Goal: Navigation & Orientation: Find specific page/section

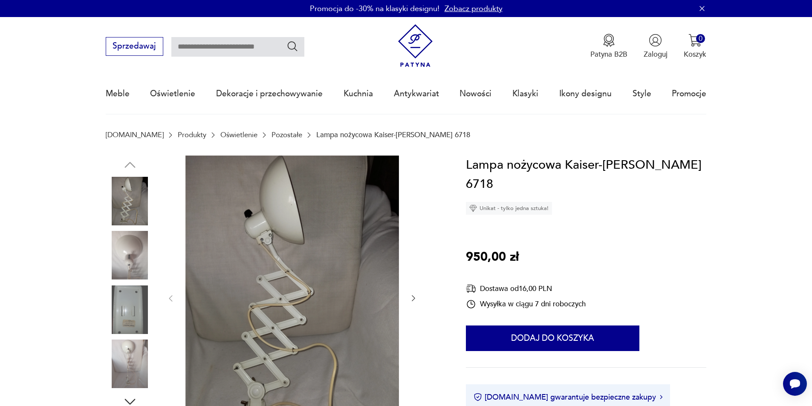
click at [272, 285] on img at bounding box center [293, 298] width 214 height 285
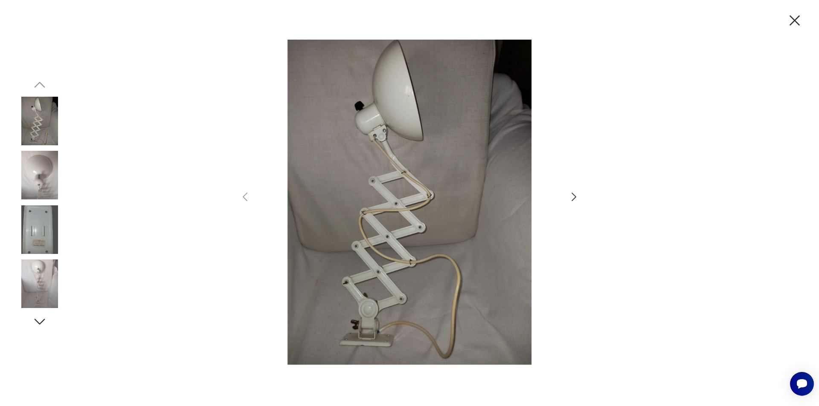
click at [573, 197] on icon "button" at bounding box center [574, 197] width 12 height 12
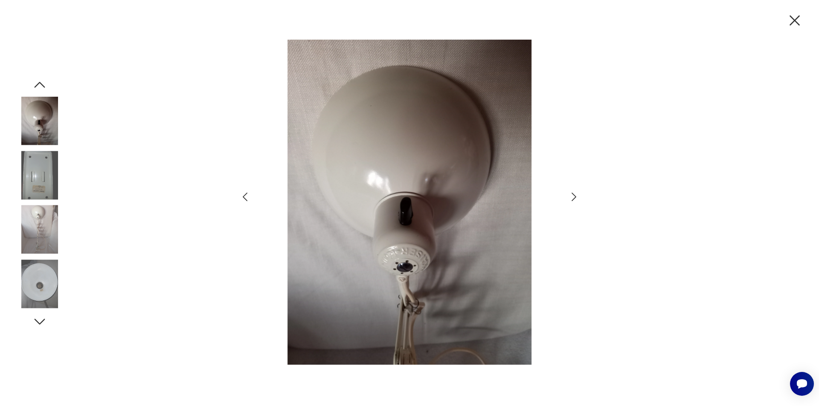
click at [573, 196] on icon "button" at bounding box center [574, 197] width 12 height 12
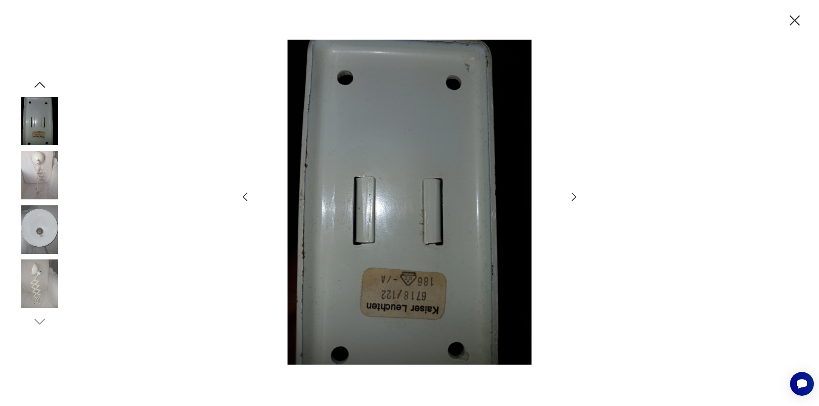
click at [573, 196] on icon "button" at bounding box center [574, 197] width 12 height 12
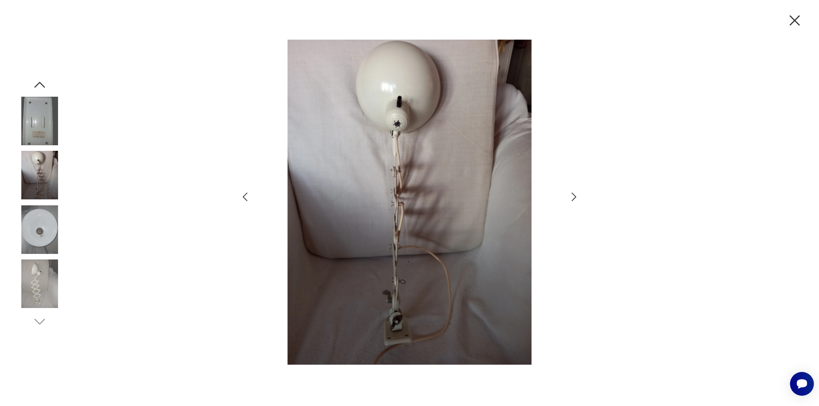
click at [573, 196] on icon "button" at bounding box center [574, 197] width 12 height 12
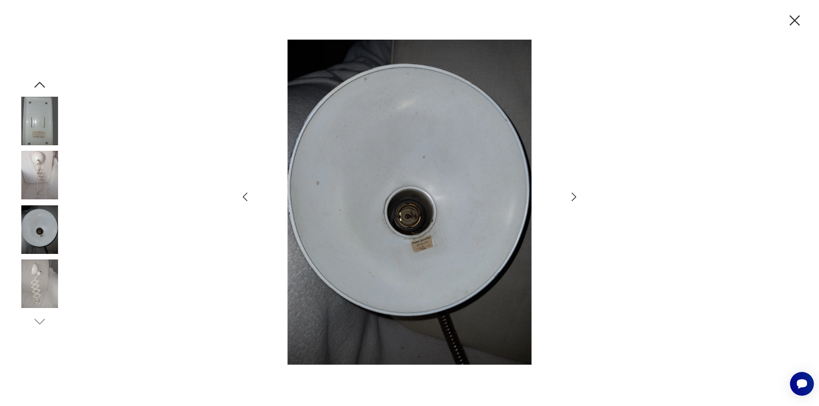
click at [573, 196] on icon "button" at bounding box center [574, 197] width 12 height 12
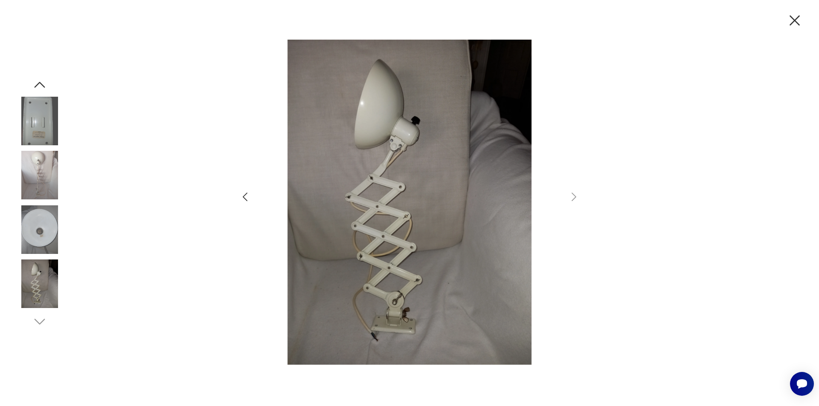
click at [792, 22] on icon "button" at bounding box center [794, 20] width 10 height 10
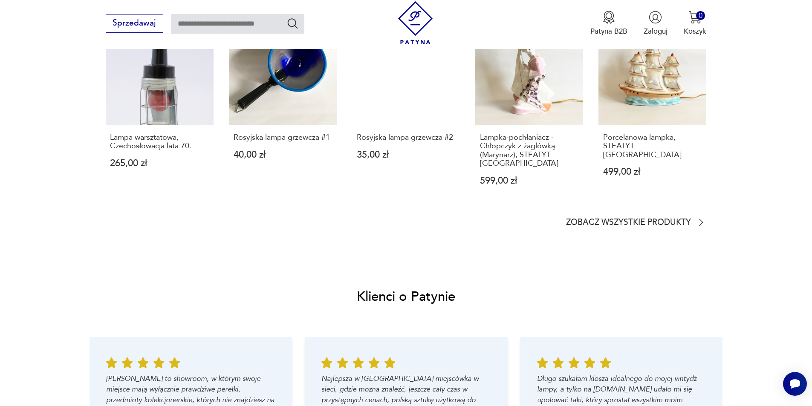
scroll to position [682, 0]
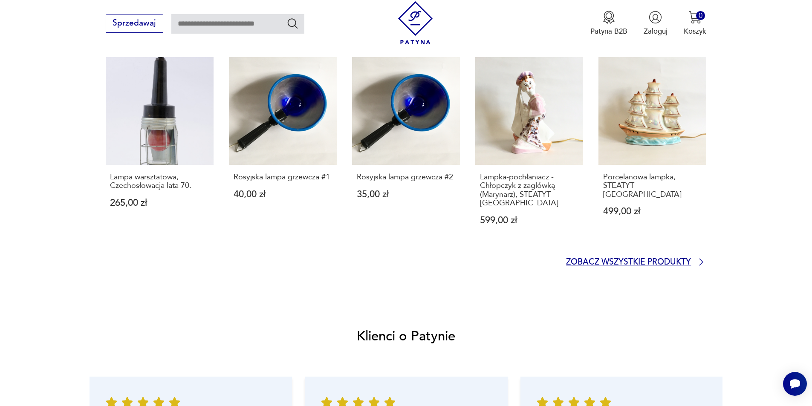
click at [655, 259] on p "Zobacz wszystkie produkty" at bounding box center [628, 262] width 125 height 7
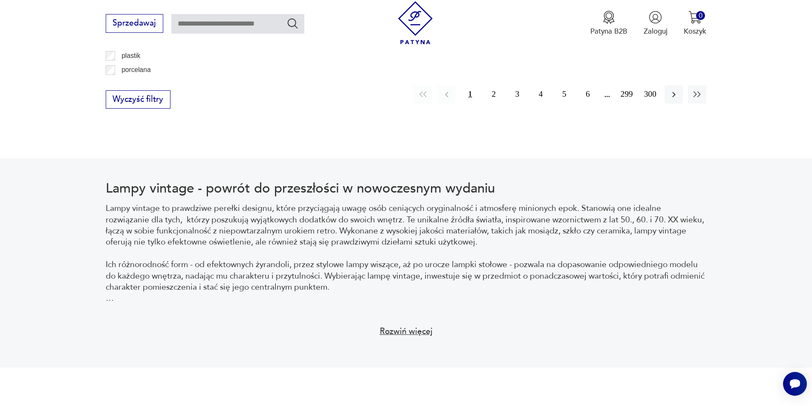
scroll to position [1264, 0]
